Goal: Task Accomplishment & Management: Use online tool/utility

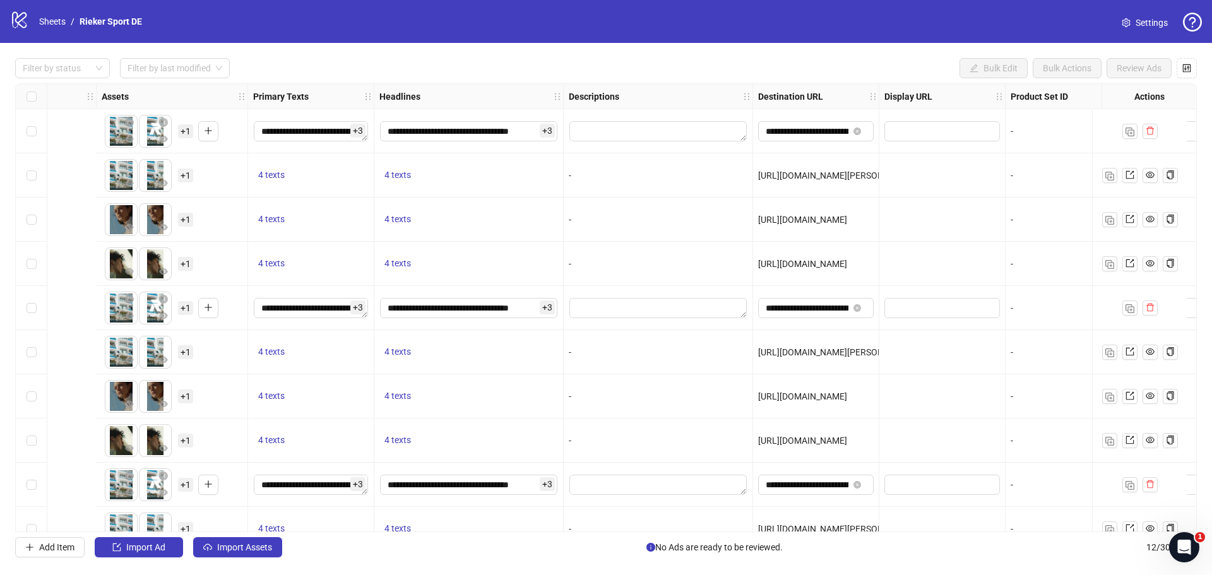
scroll to position [0, 1325]
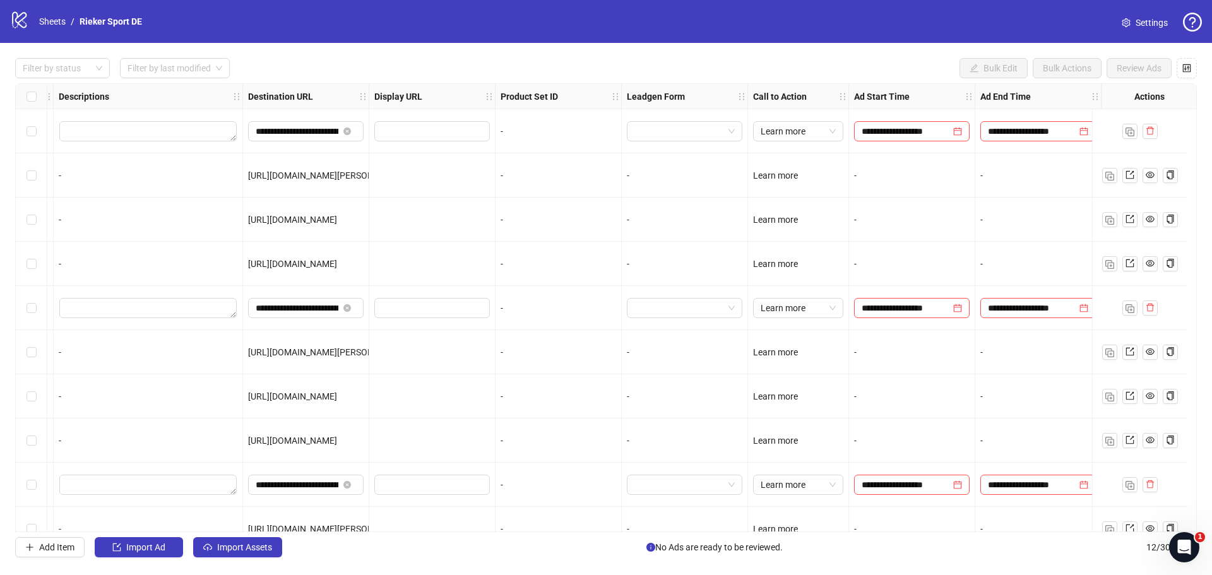
click at [1111, 132] on div at bounding box center [1139, 131] width 95 height 44
click at [1104, 124] on div at bounding box center [1139, 131] width 95 height 44
click at [902, 131] on input "**********" at bounding box center [905, 131] width 89 height 14
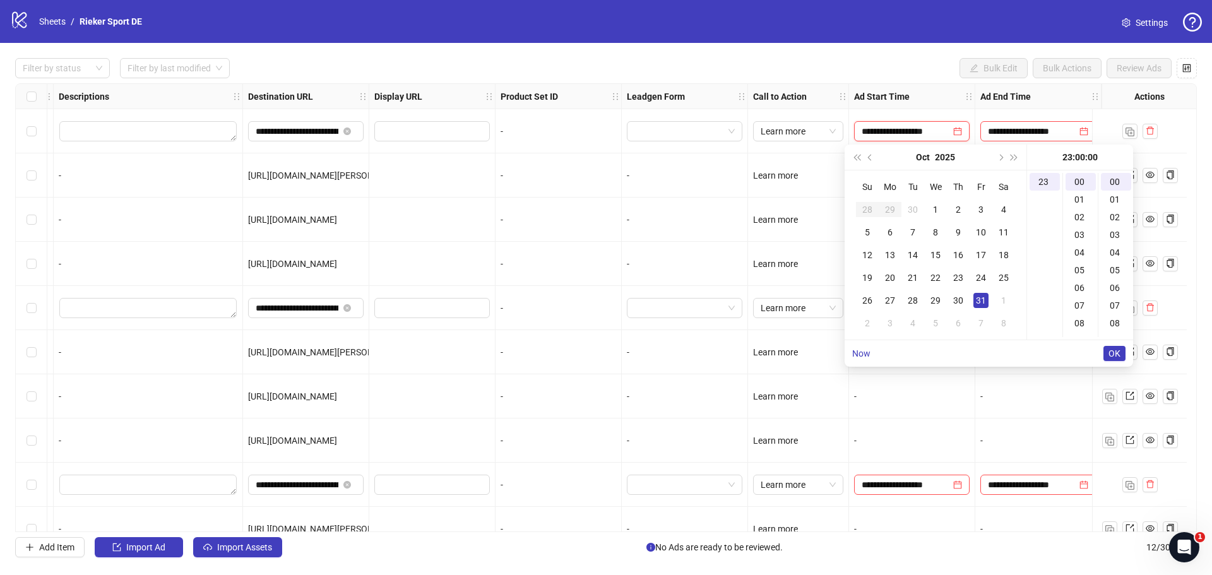
scroll to position [406, 0]
click at [914, 62] on div "Filter by status Filter by last modified Bulk Edit Bulk Actions Review Ads" at bounding box center [605, 68] width 1181 height 20
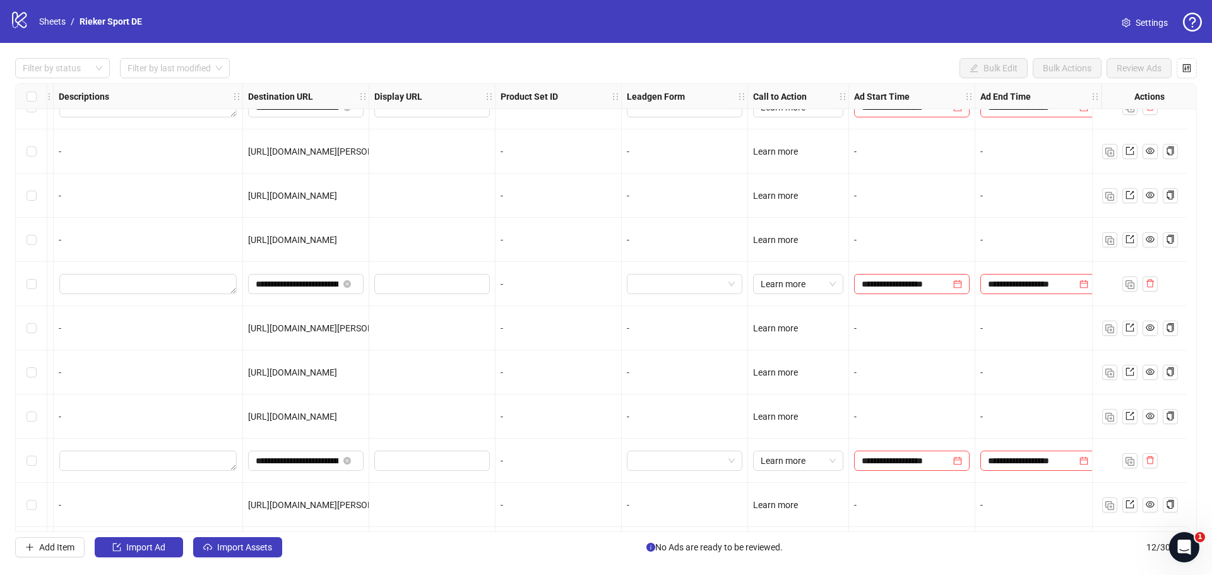
scroll to position [0, 1325]
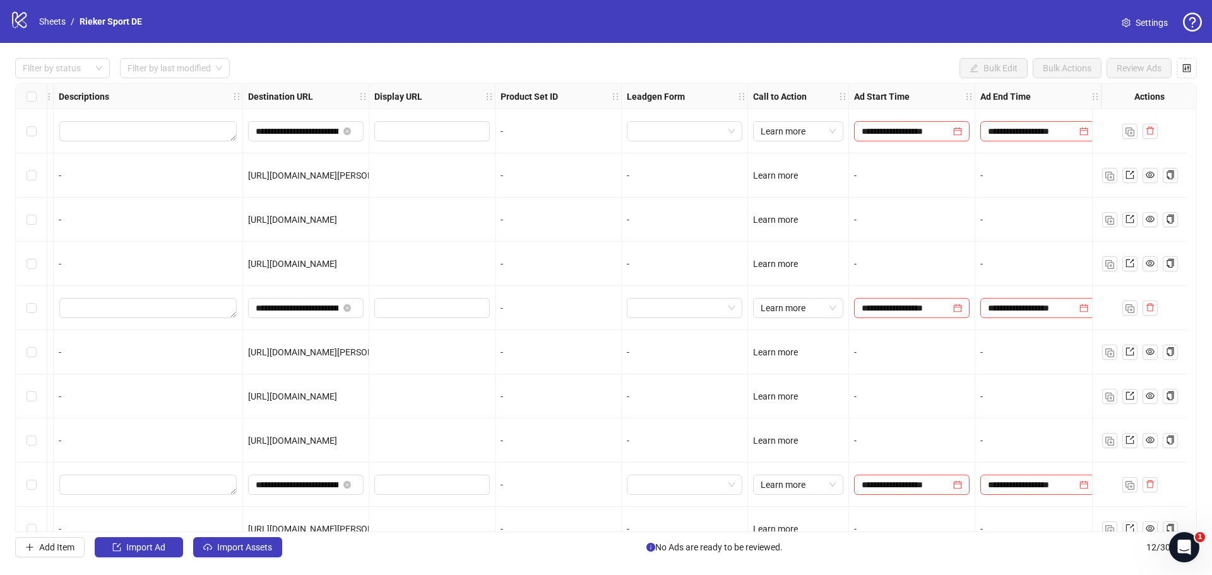
click at [834, 133] on div "Learn more" at bounding box center [798, 131] width 101 height 44
click at [1024, 131] on input "**********" at bounding box center [1032, 131] width 89 height 14
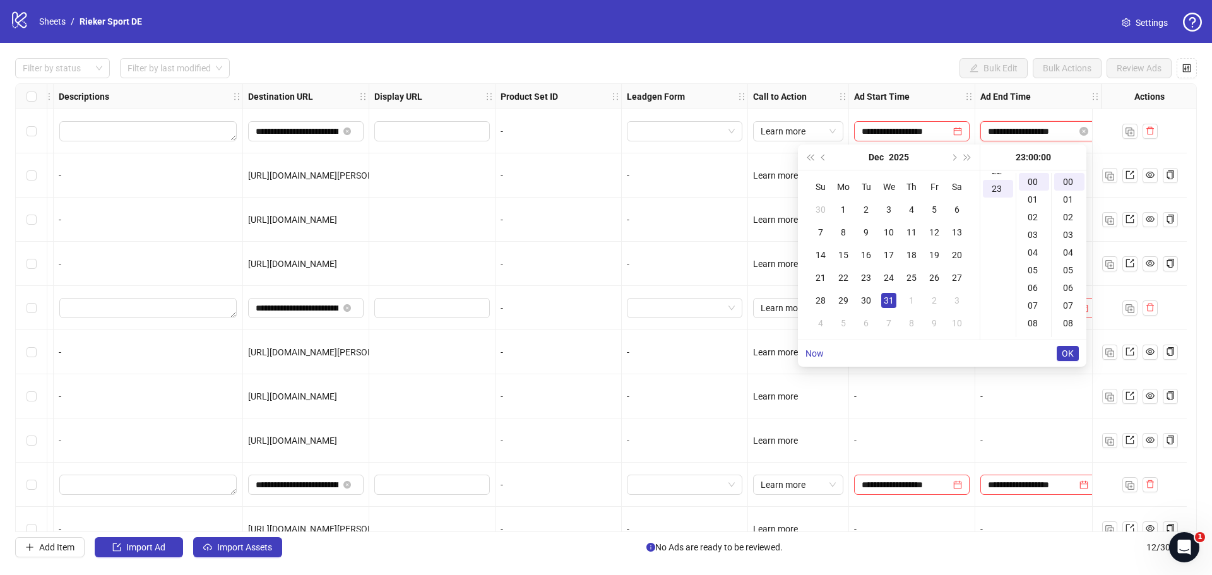
scroll to position [406, 0]
type input "**********"
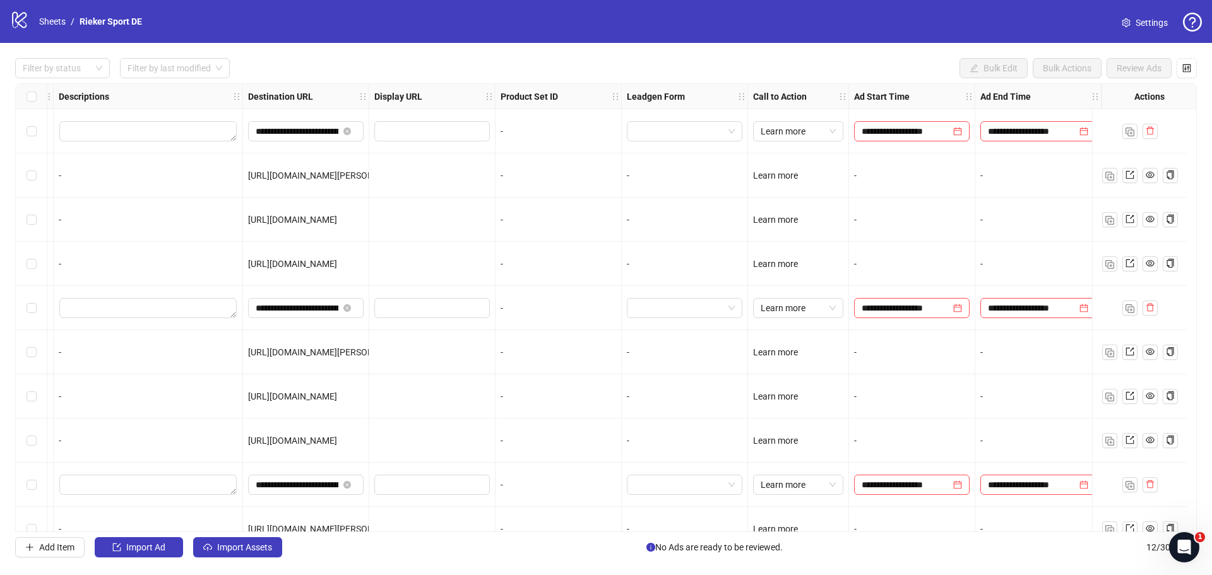
click at [879, 64] on div "Filter by status Filter by last modified Bulk Edit Bulk Actions Review Ads" at bounding box center [605, 68] width 1181 height 20
click at [953, 129] on icon "close-circle" at bounding box center [957, 131] width 9 height 9
click at [1079, 131] on icon "close-circle" at bounding box center [1083, 131] width 9 height 9
click at [1028, 188] on div "-" at bounding box center [1038, 175] width 126 height 44
click at [918, 57] on div "**********" at bounding box center [606, 308] width 1212 height 530
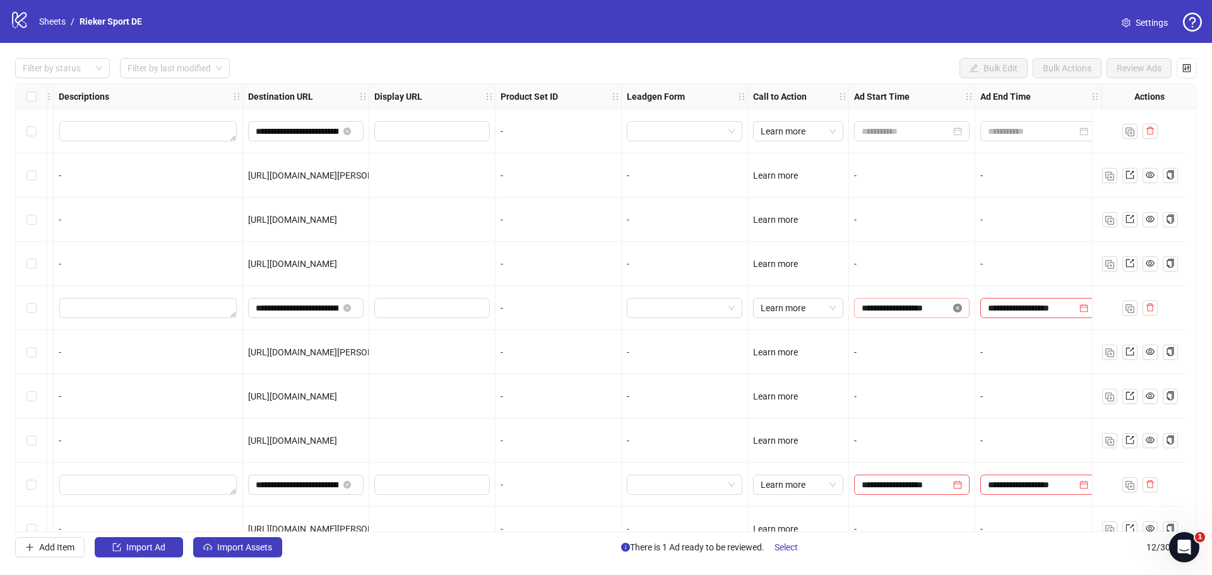
click at [953, 309] on icon "close-circle" at bounding box center [957, 308] width 9 height 9
click at [1079, 309] on icon "close-circle" at bounding box center [1083, 308] width 9 height 9
click at [1079, 485] on icon "close-circle" at bounding box center [1083, 484] width 9 height 9
click at [953, 486] on icon "close-circle" at bounding box center [957, 484] width 9 height 9
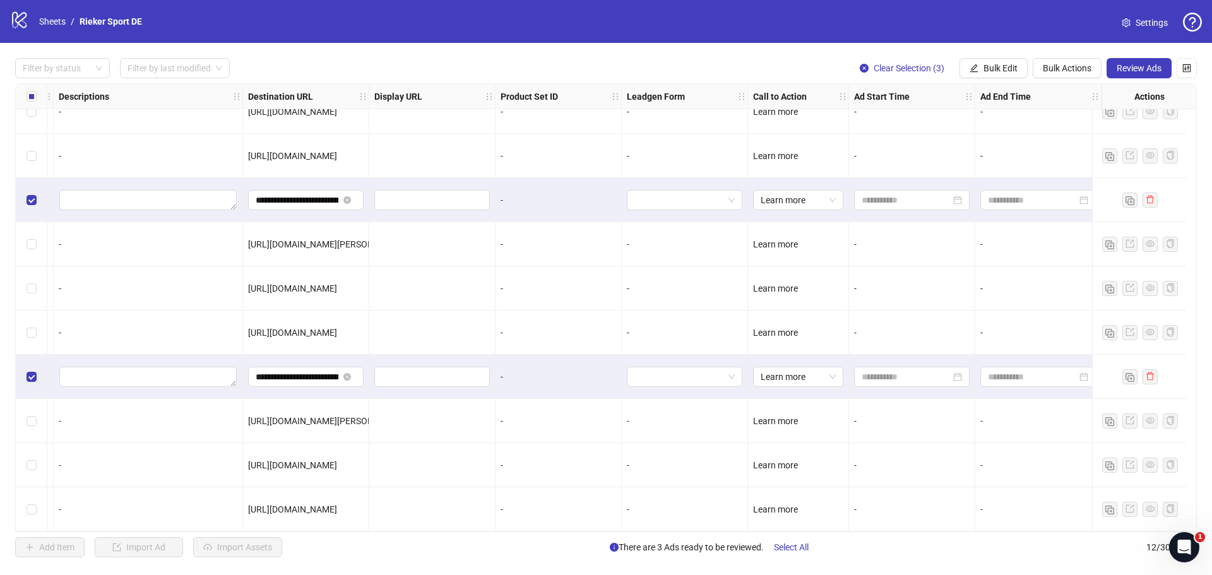
scroll to position [0, 1325]
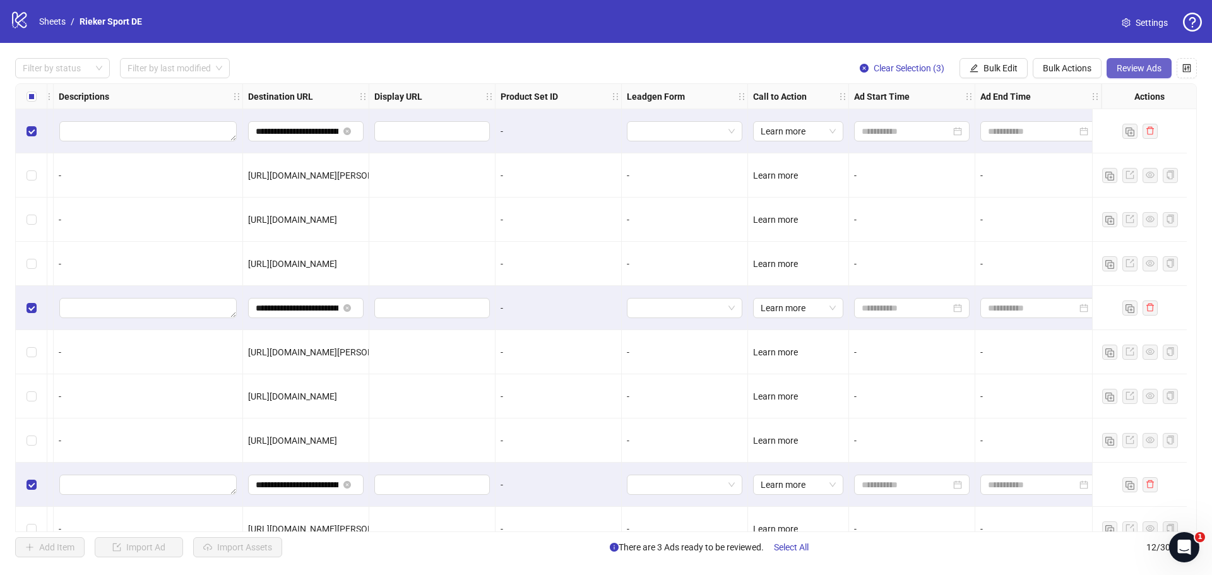
click at [1130, 69] on span "Review Ads" at bounding box center [1138, 68] width 45 height 10
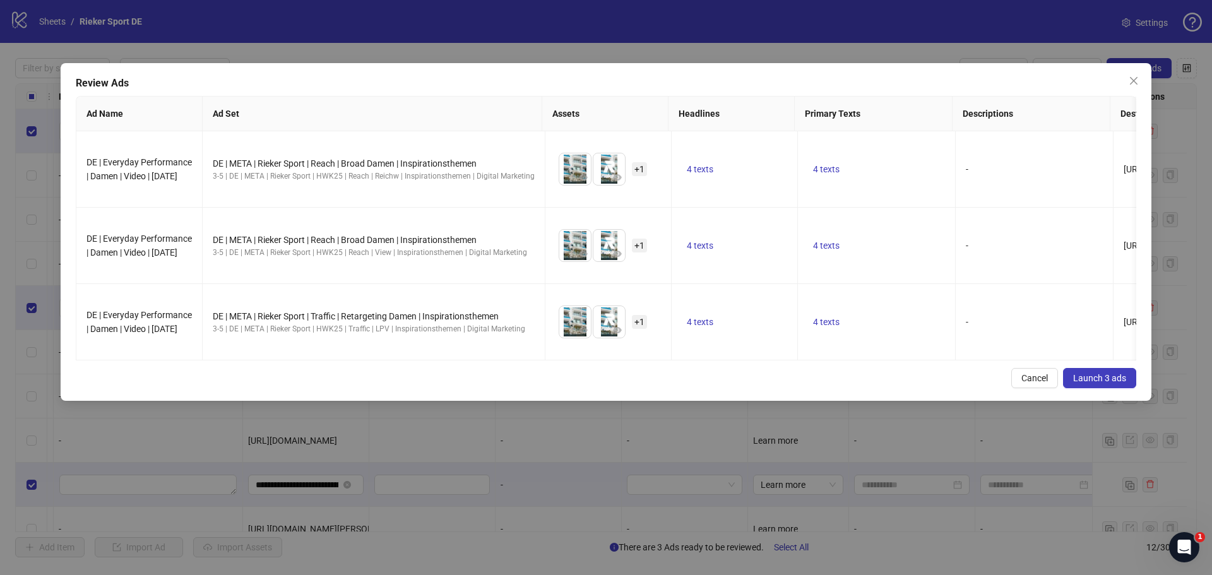
click at [1101, 383] on span "Launch 3 ads" at bounding box center [1099, 378] width 53 height 10
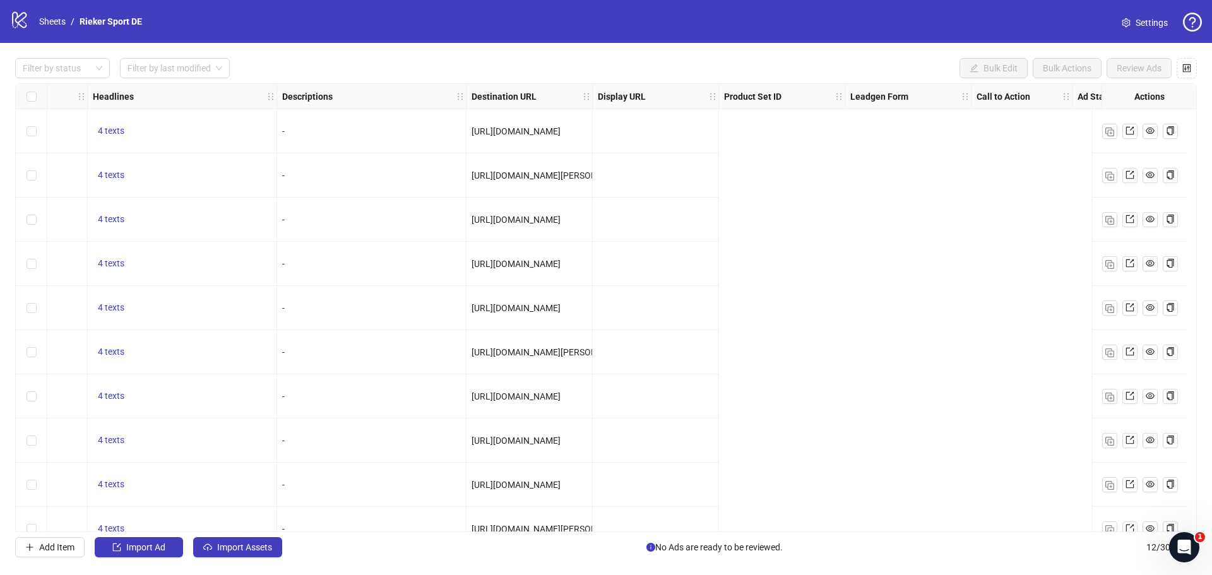
scroll to position [0, 0]
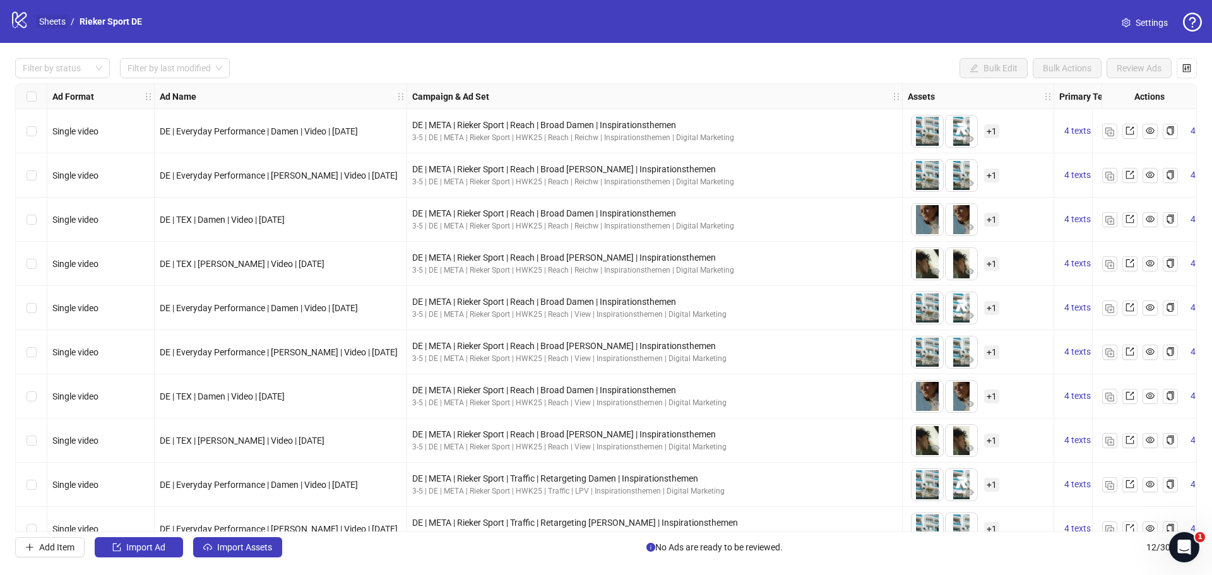
click at [47, 20] on link "Sheets" at bounding box center [53, 22] width 32 height 14
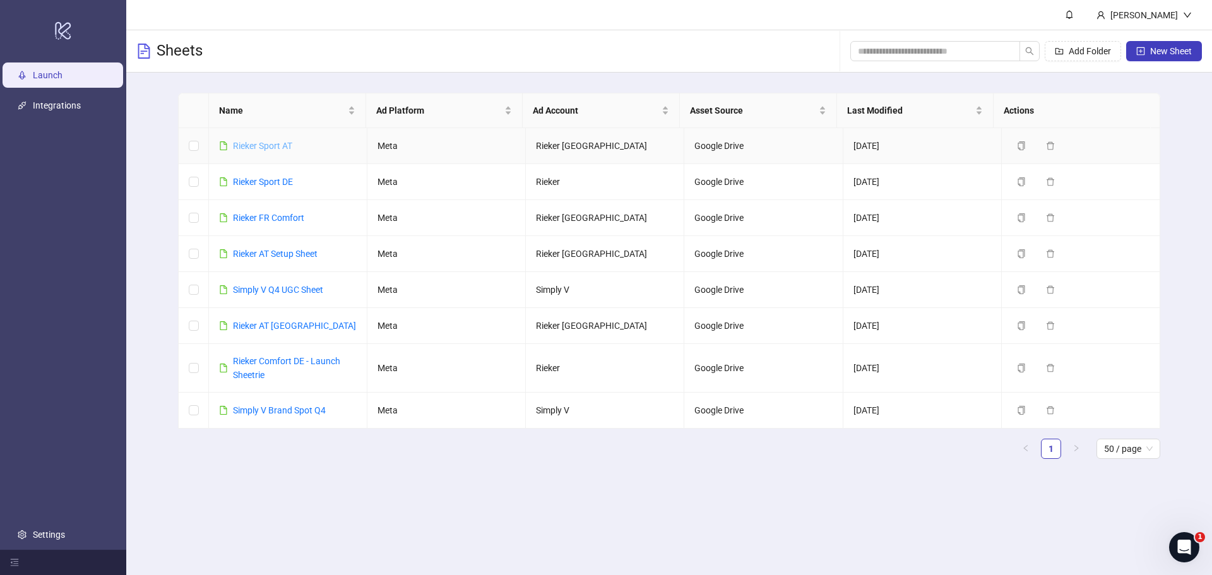
click at [247, 143] on link "Rieker Sport AT" at bounding box center [262, 146] width 59 height 10
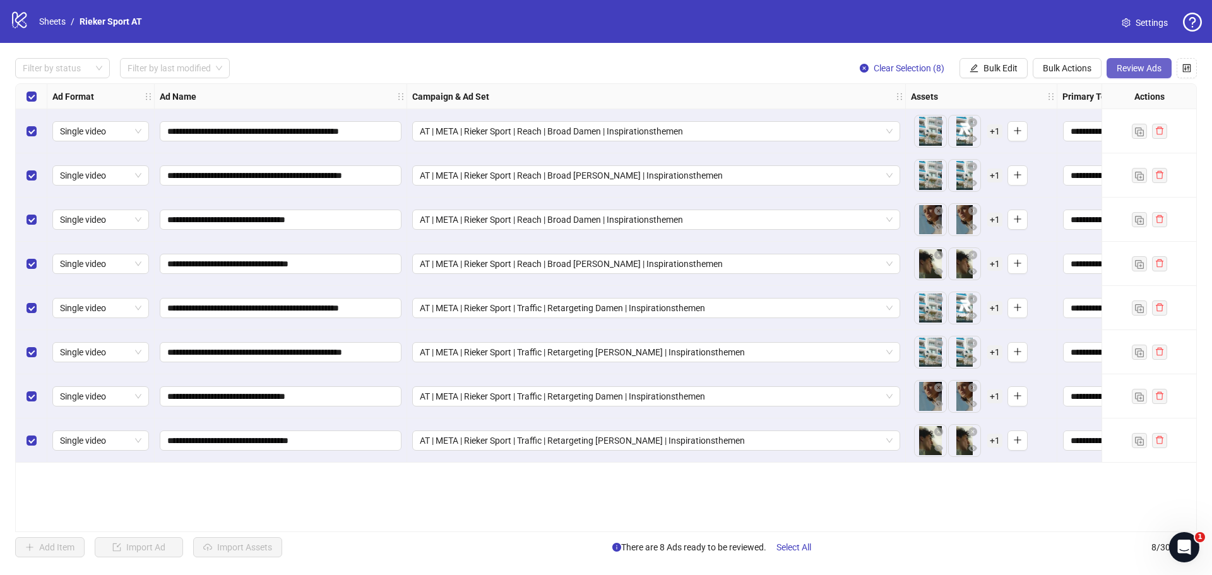
click at [1148, 70] on span "Review Ads" at bounding box center [1138, 68] width 45 height 10
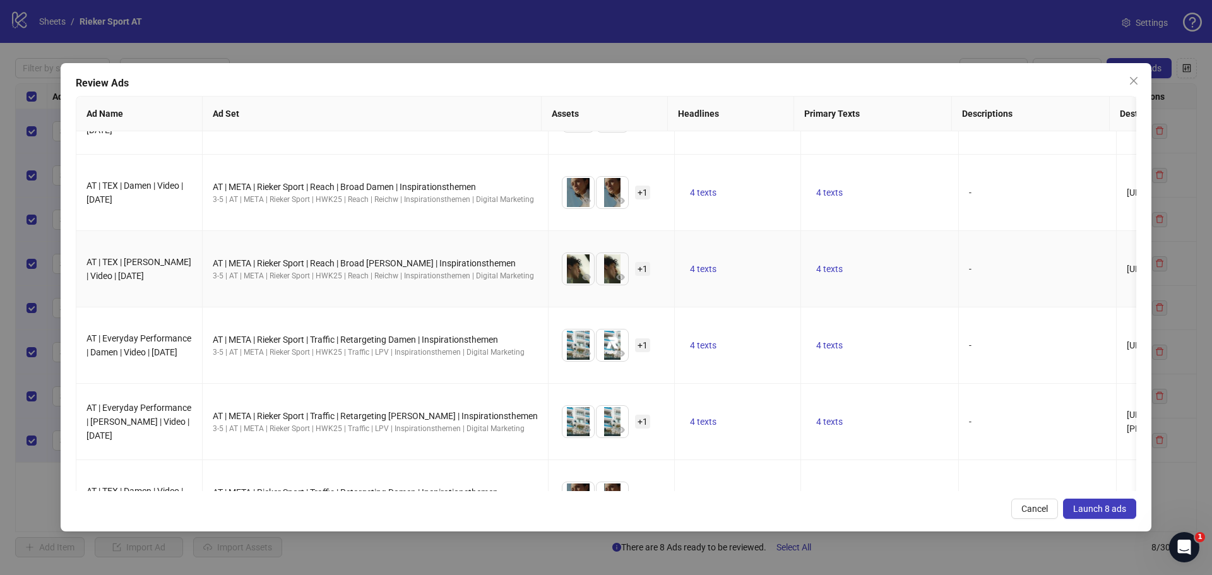
scroll to position [261, 0]
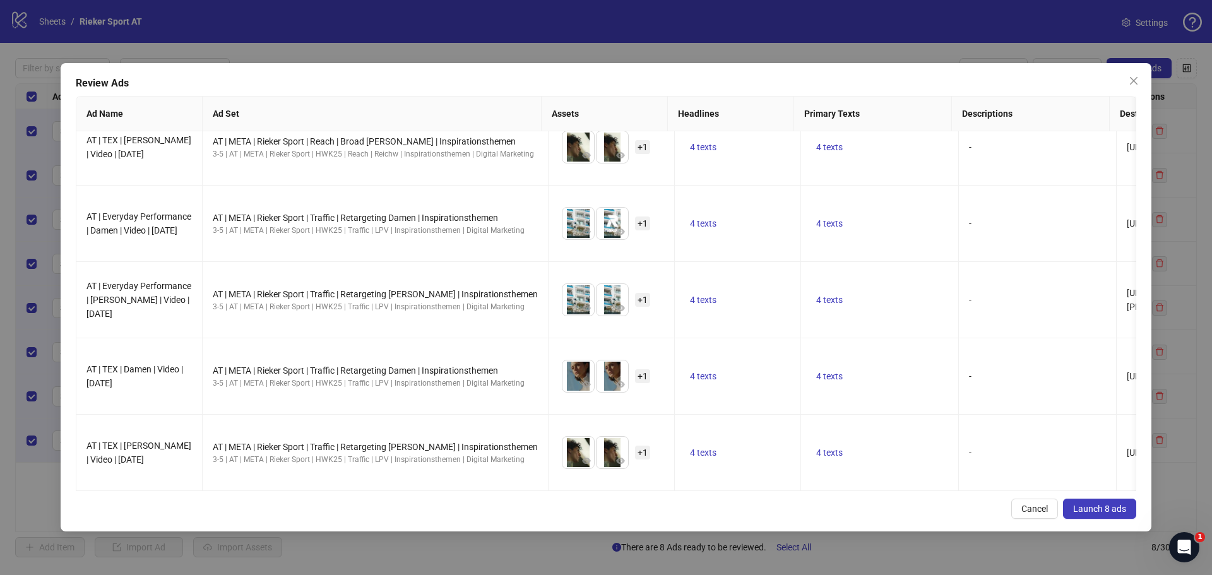
click at [1106, 508] on span "Launch 8 ads" at bounding box center [1099, 509] width 53 height 10
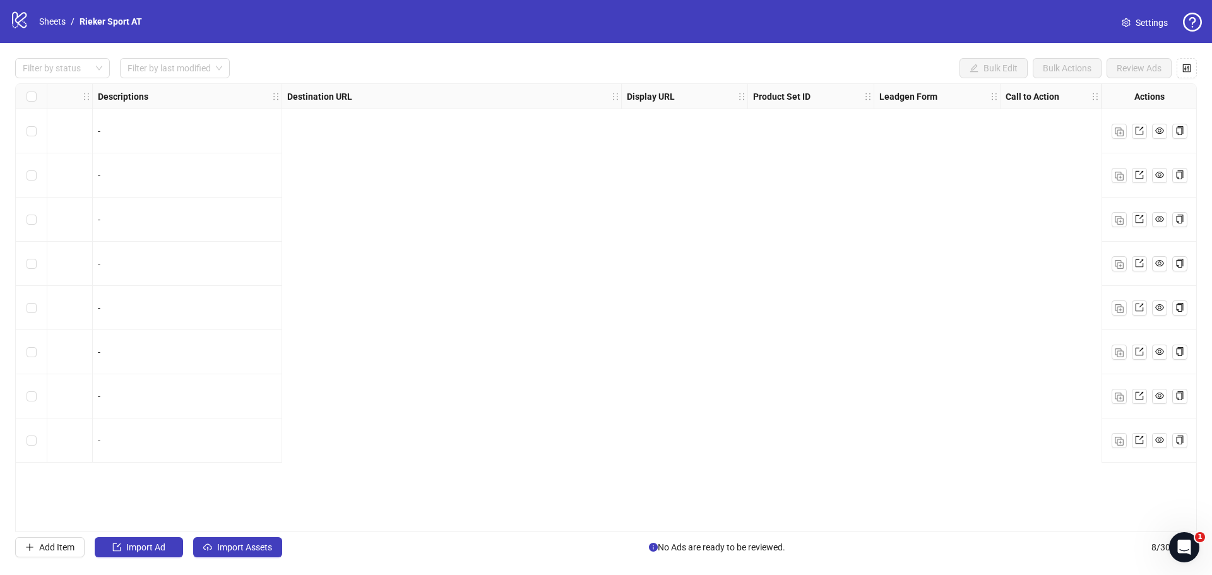
scroll to position [0, 0]
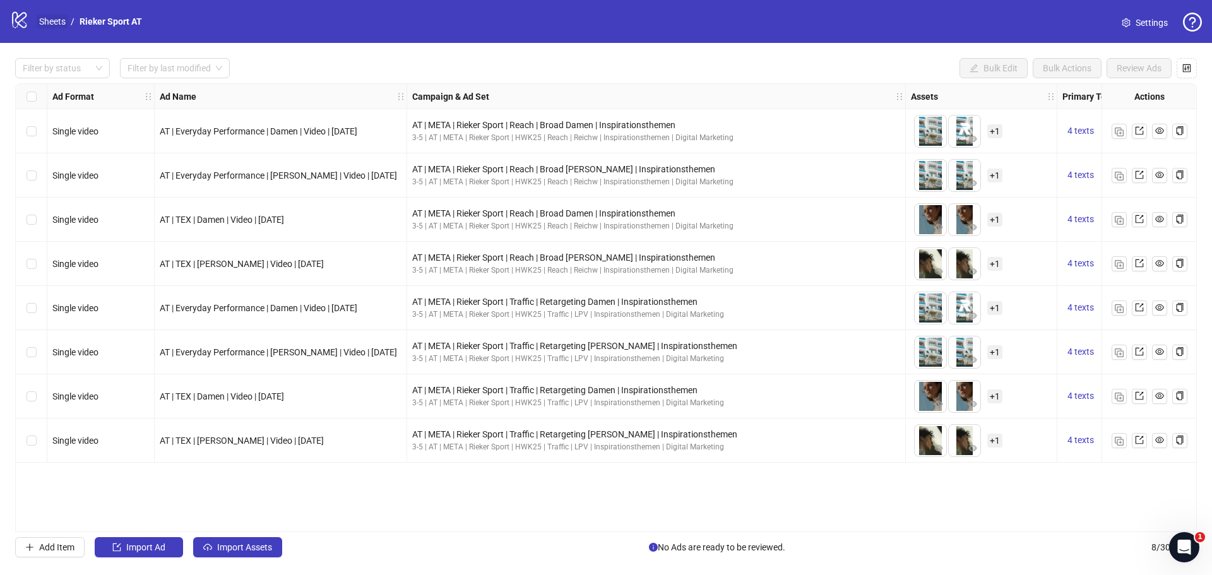
click at [57, 16] on link "Sheets" at bounding box center [53, 22] width 32 height 14
